Goal: Task Accomplishment & Management: Complete application form

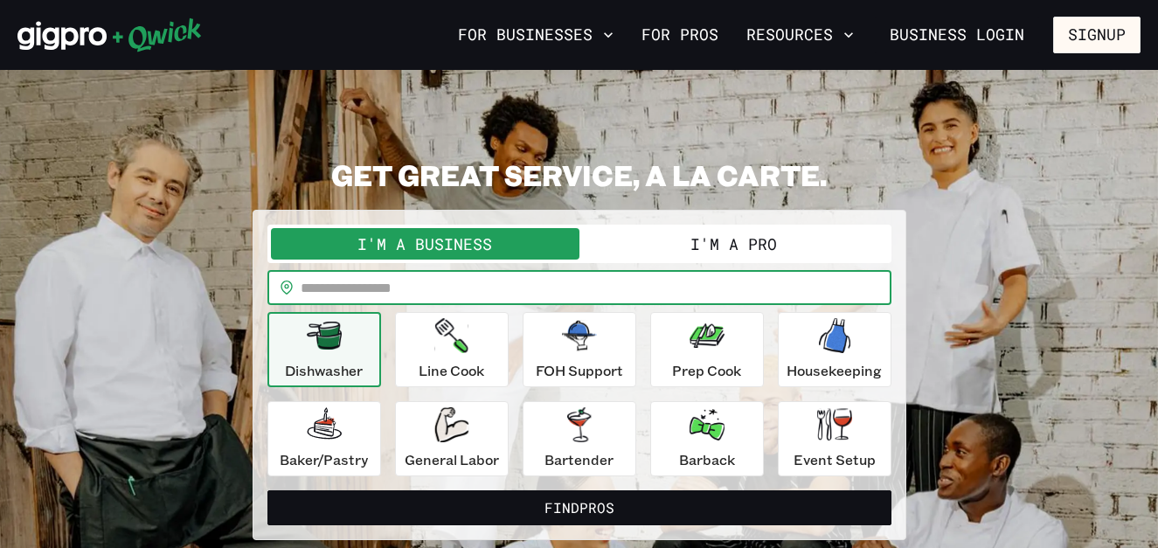
click at [624, 289] on input "text" at bounding box center [596, 287] width 591 height 35
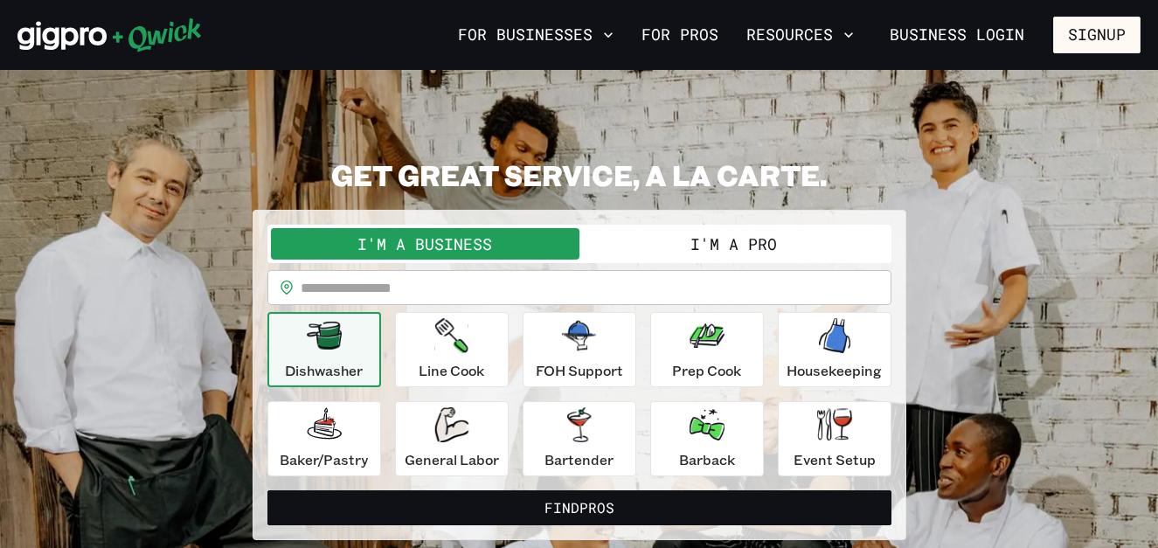
click at [798, 241] on button "I'm a Pro" at bounding box center [734, 243] width 309 height 31
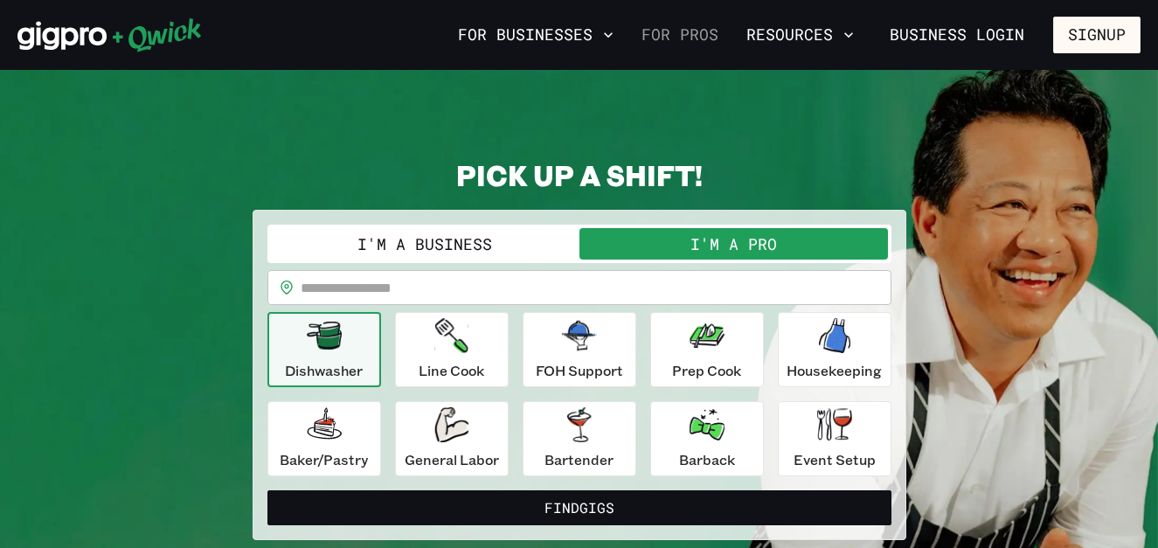
click at [691, 38] on link "For Pros" at bounding box center [680, 35] width 91 height 30
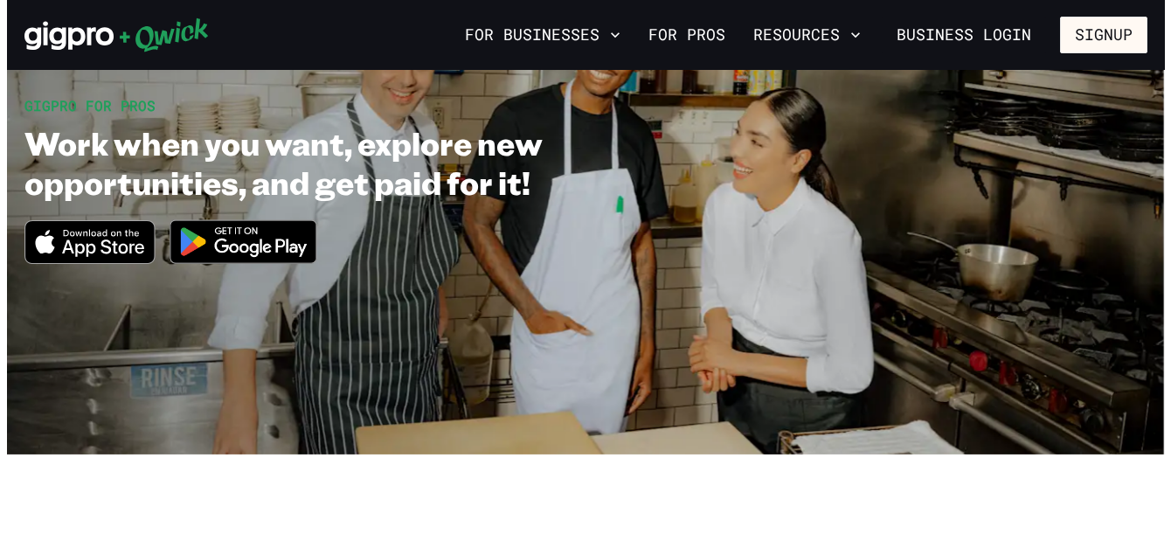
scroll to position [57, 0]
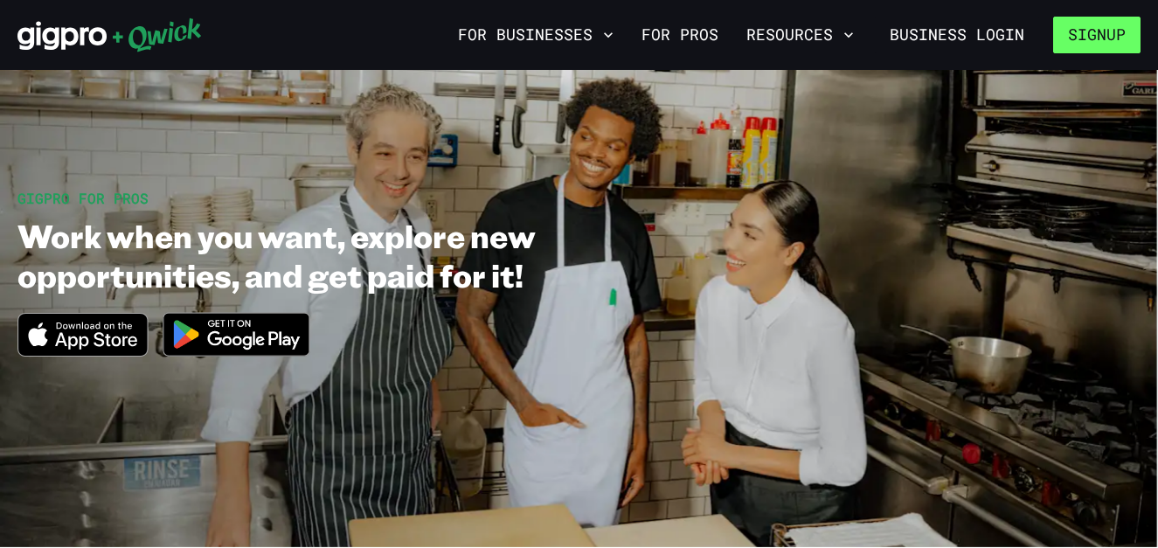
click at [1083, 43] on button "Signup" at bounding box center [1096, 35] width 87 height 37
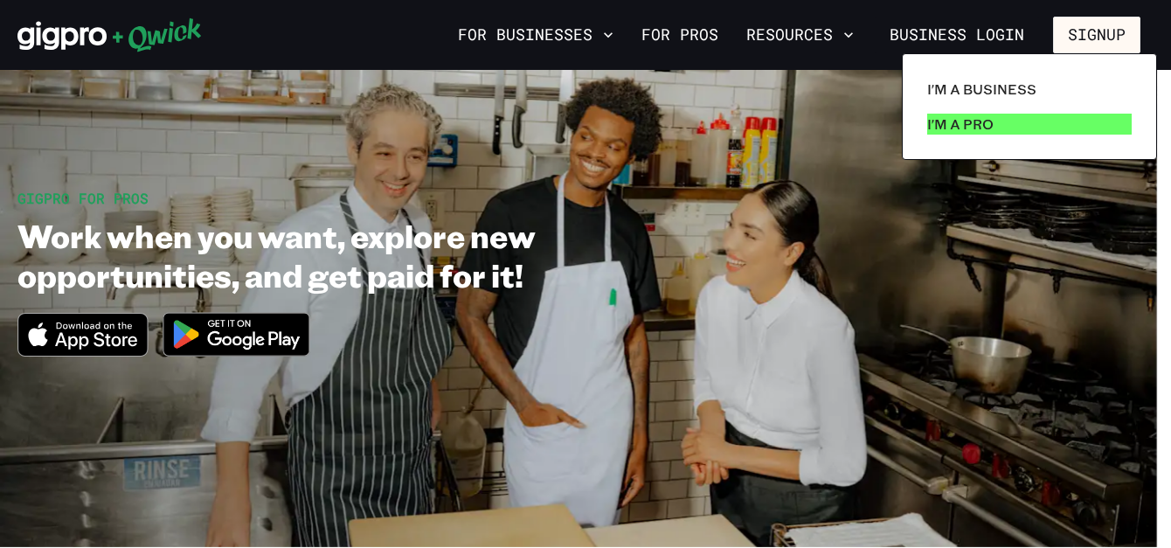
click at [989, 128] on p "I'm a Pro" at bounding box center [960, 124] width 66 height 21
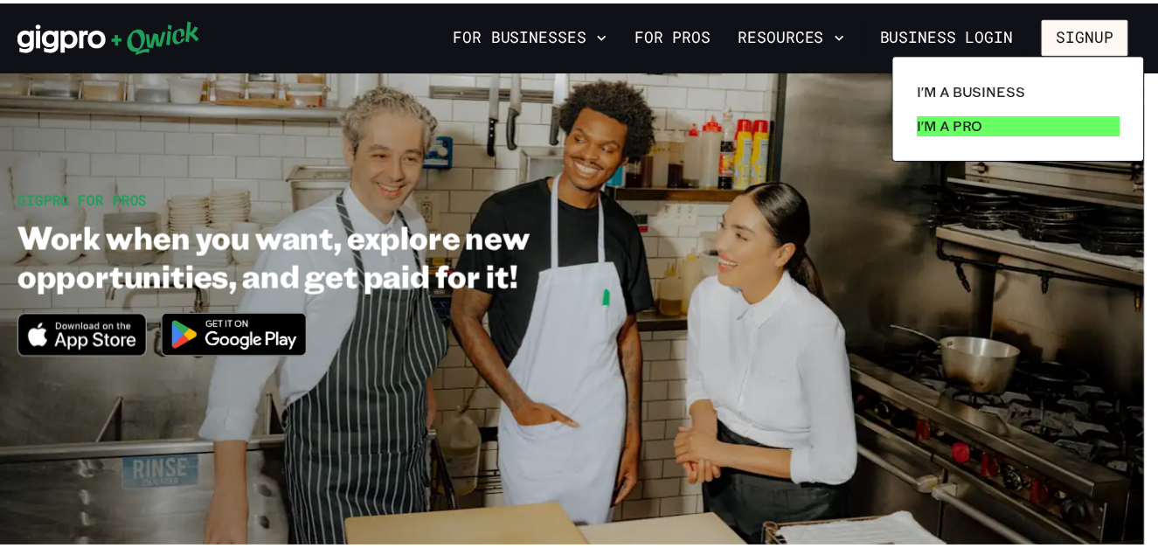
scroll to position [0, 0]
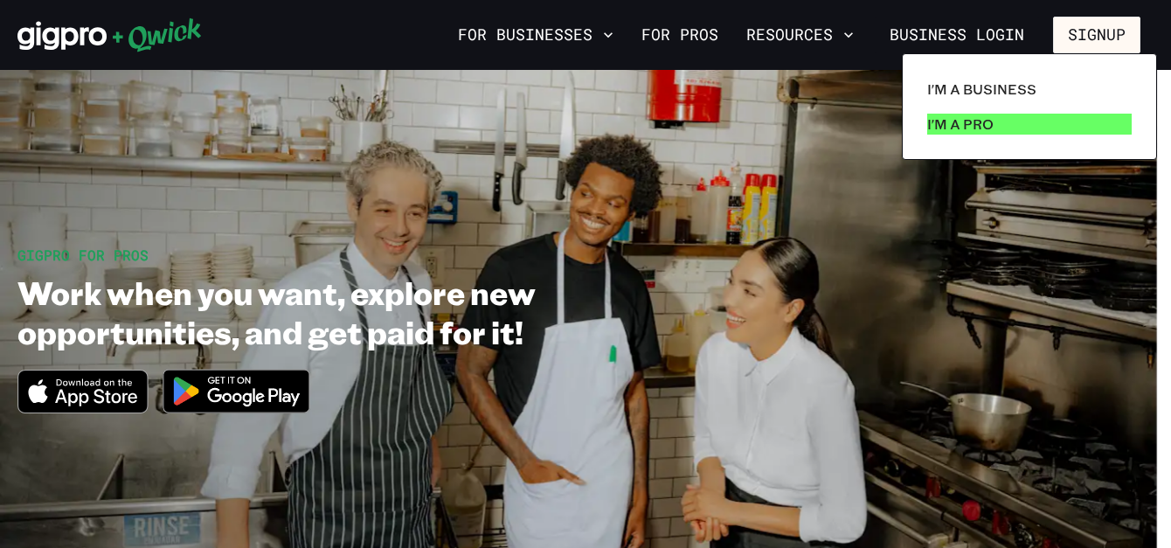
click at [964, 127] on p "I'm a Pro" at bounding box center [960, 124] width 66 height 21
click at [716, 124] on div at bounding box center [585, 274] width 1171 height 548
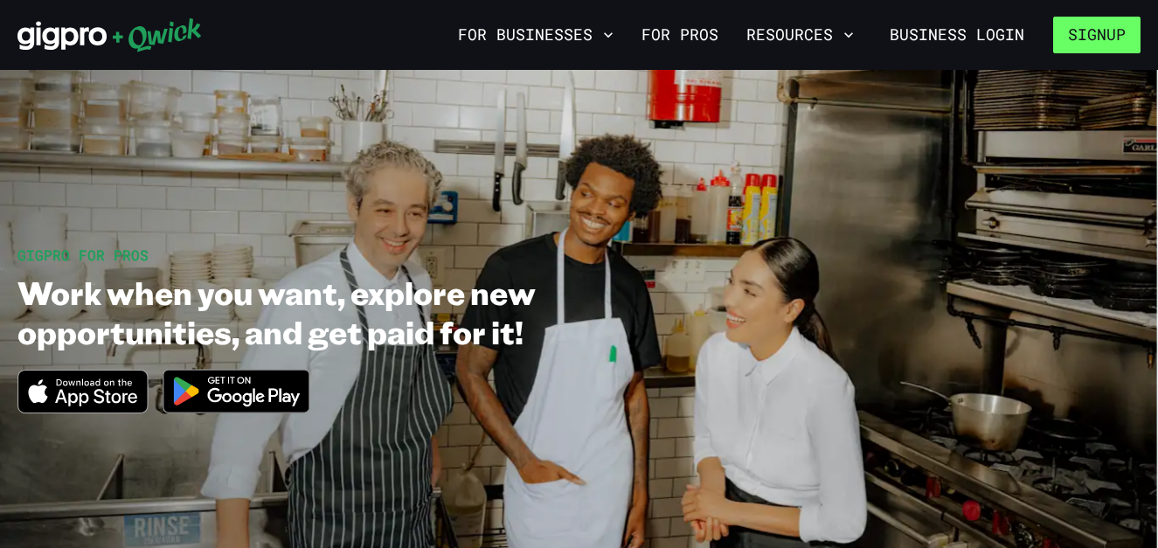
click at [1069, 40] on button "Signup" at bounding box center [1096, 35] width 87 height 37
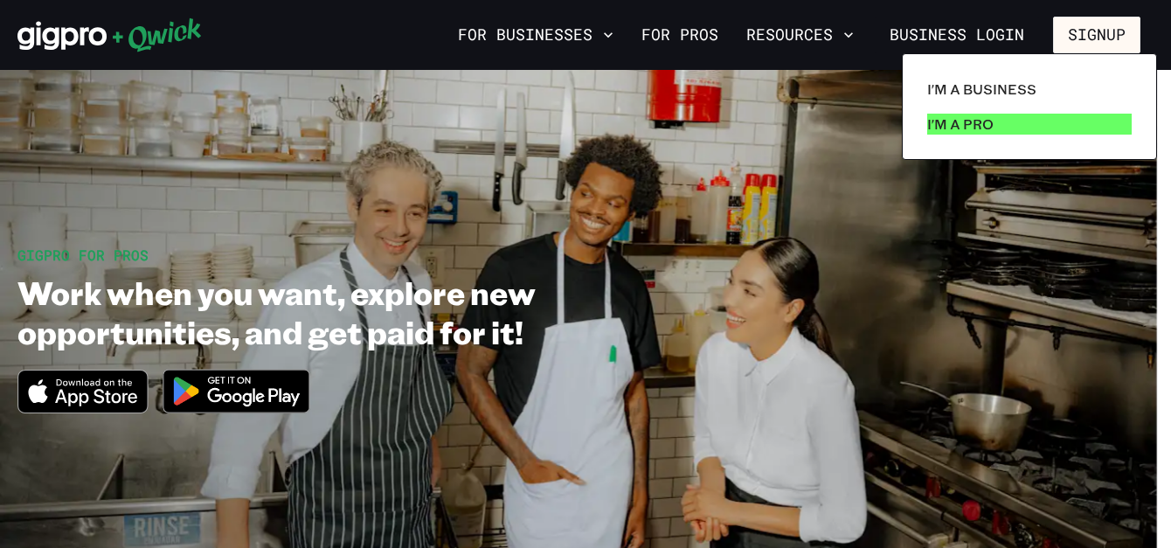
click at [966, 128] on p "I'm a Pro" at bounding box center [960, 124] width 66 height 21
click at [1080, 25] on div at bounding box center [585, 274] width 1171 height 548
